Goal: Task Accomplishment & Management: Manage account settings

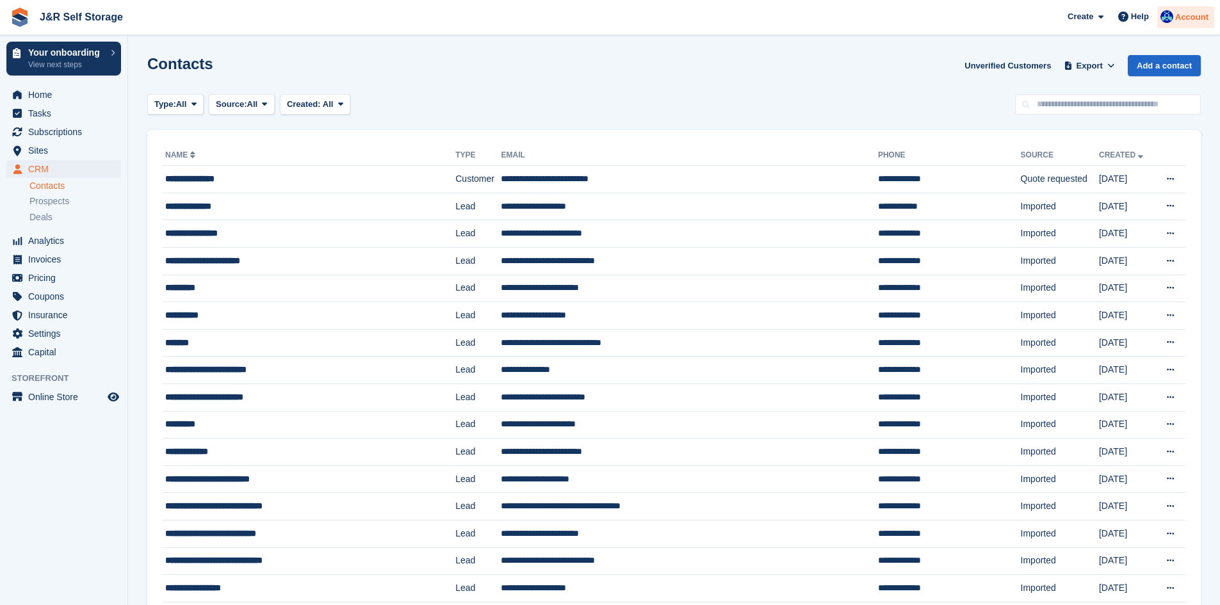
click at [1182, 18] on span "Account" at bounding box center [1191, 17] width 33 height 13
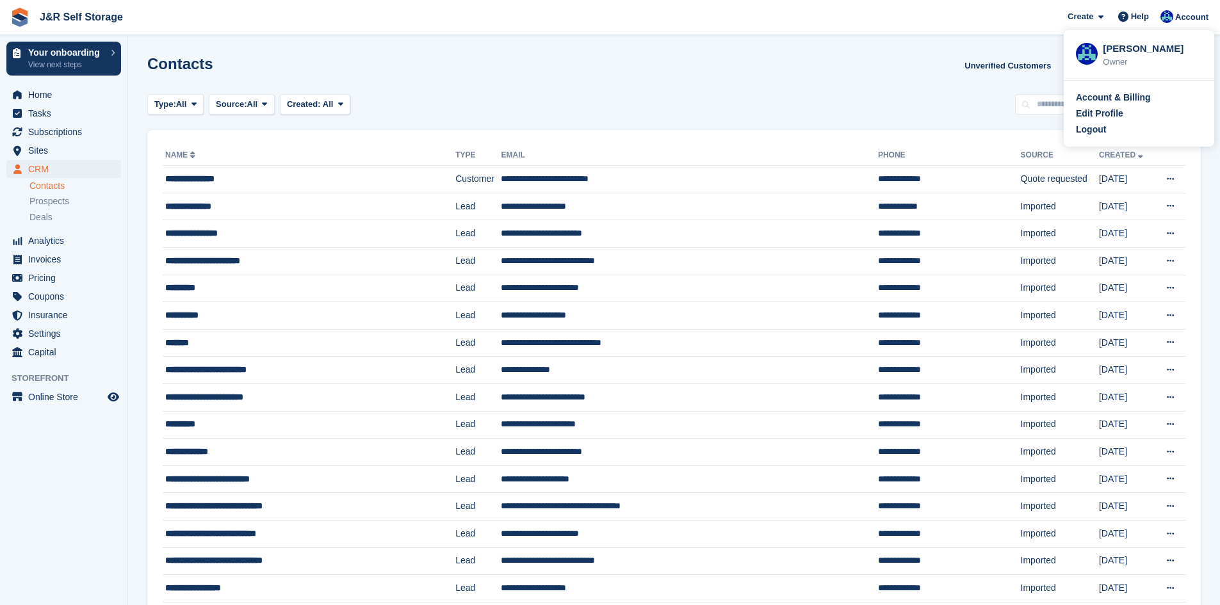
click at [1088, 133] on div "Logout" at bounding box center [1091, 129] width 30 height 13
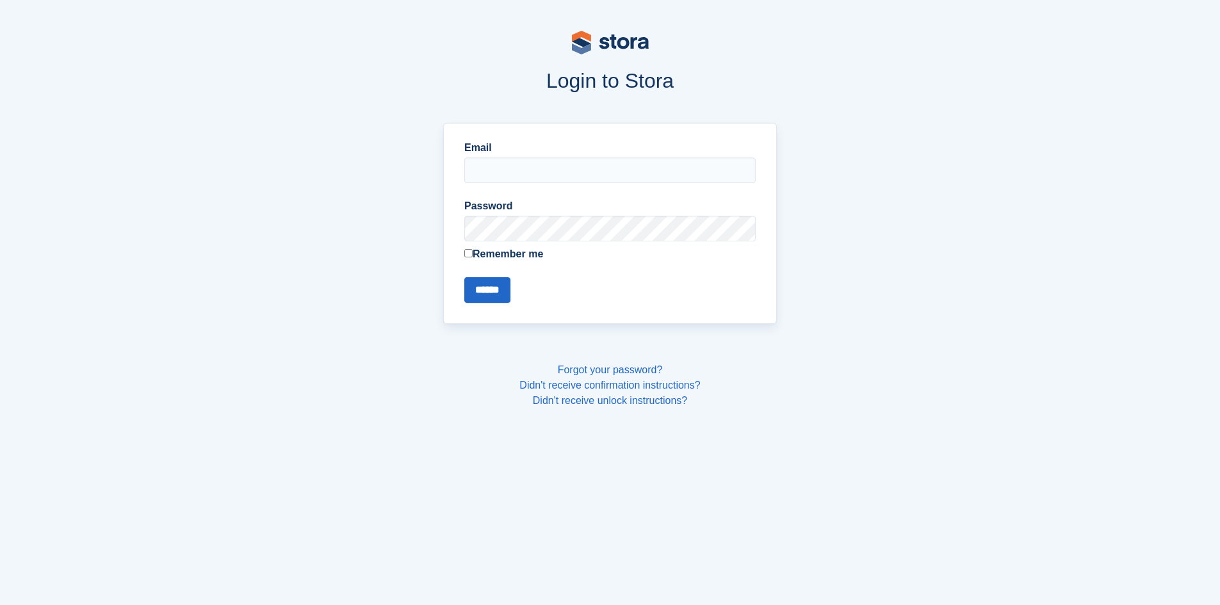
type input "**********"
click at [487, 282] on input "******" at bounding box center [487, 290] width 46 height 26
